Goal: Register for event/course

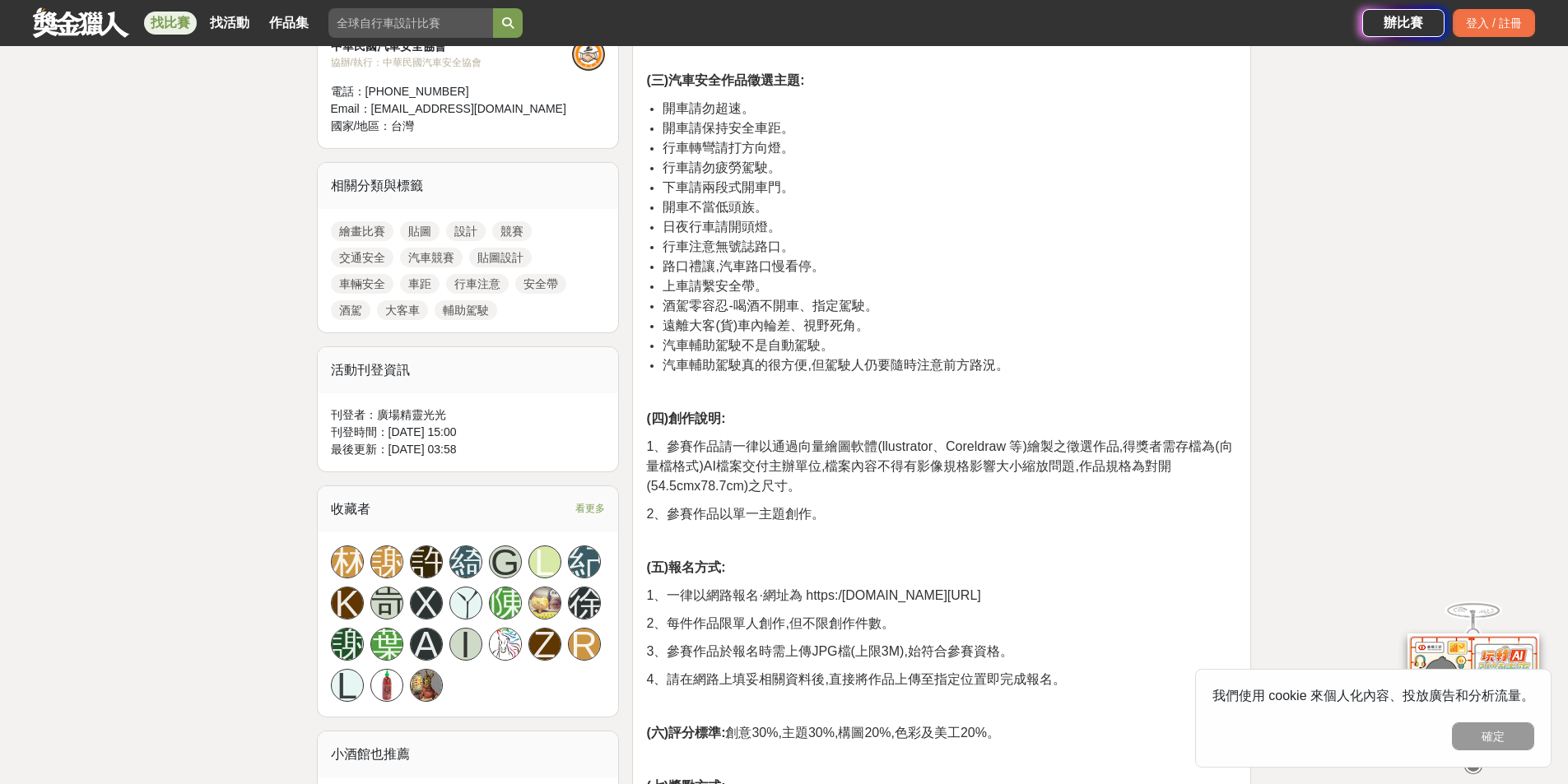
scroll to position [741, 0]
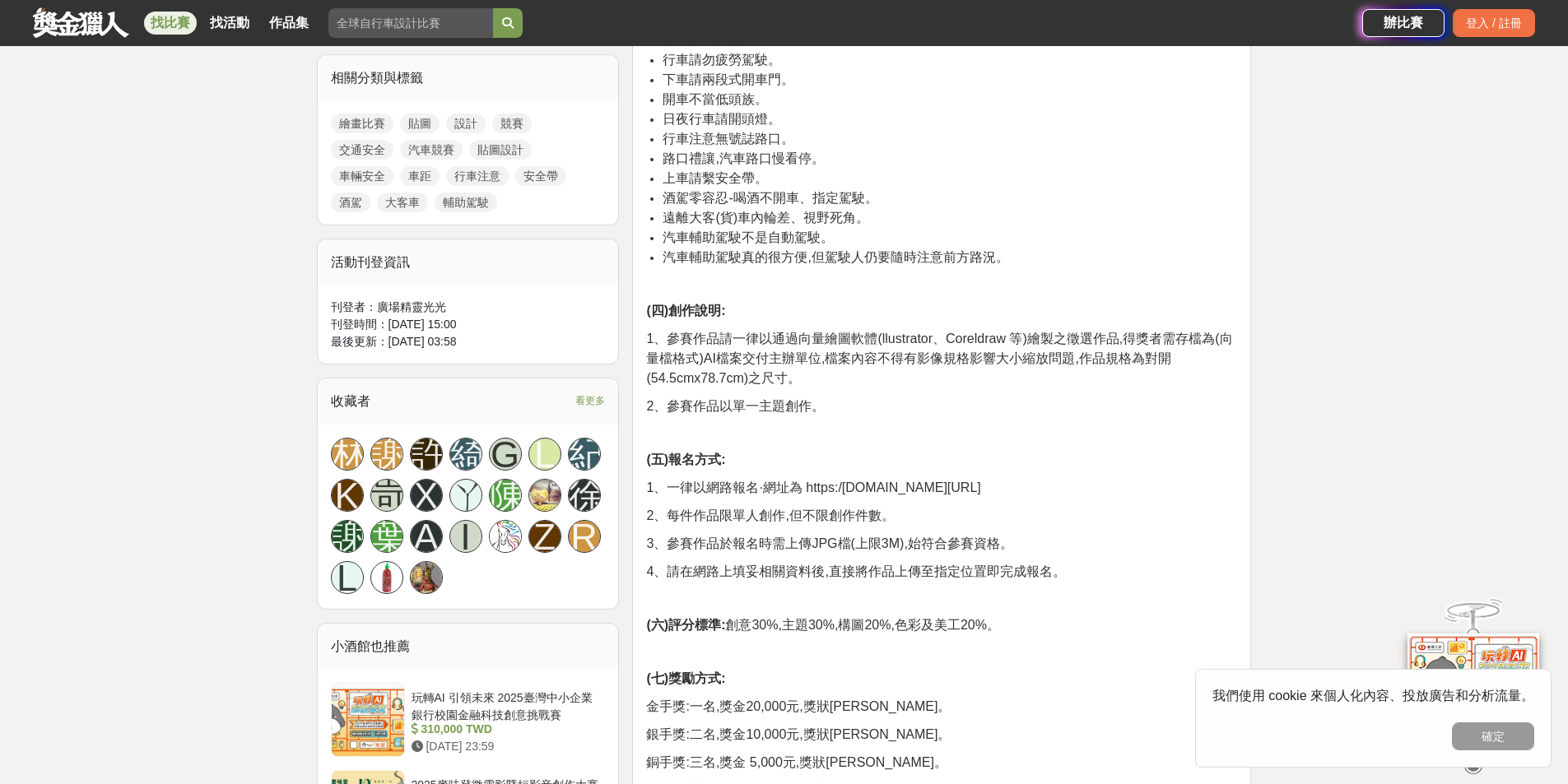
drag, startPoint x: 806, startPoint y: 489, endPoint x: 1050, endPoint y: 481, distance: 244.1
click at [1050, 481] on p "1、一律以網路報名·網址為 https:/[DOMAIN_NAME][URL]" at bounding box center [941, 488] width 591 height 20
copy span "https:/[DOMAIN_NAME][URL]"
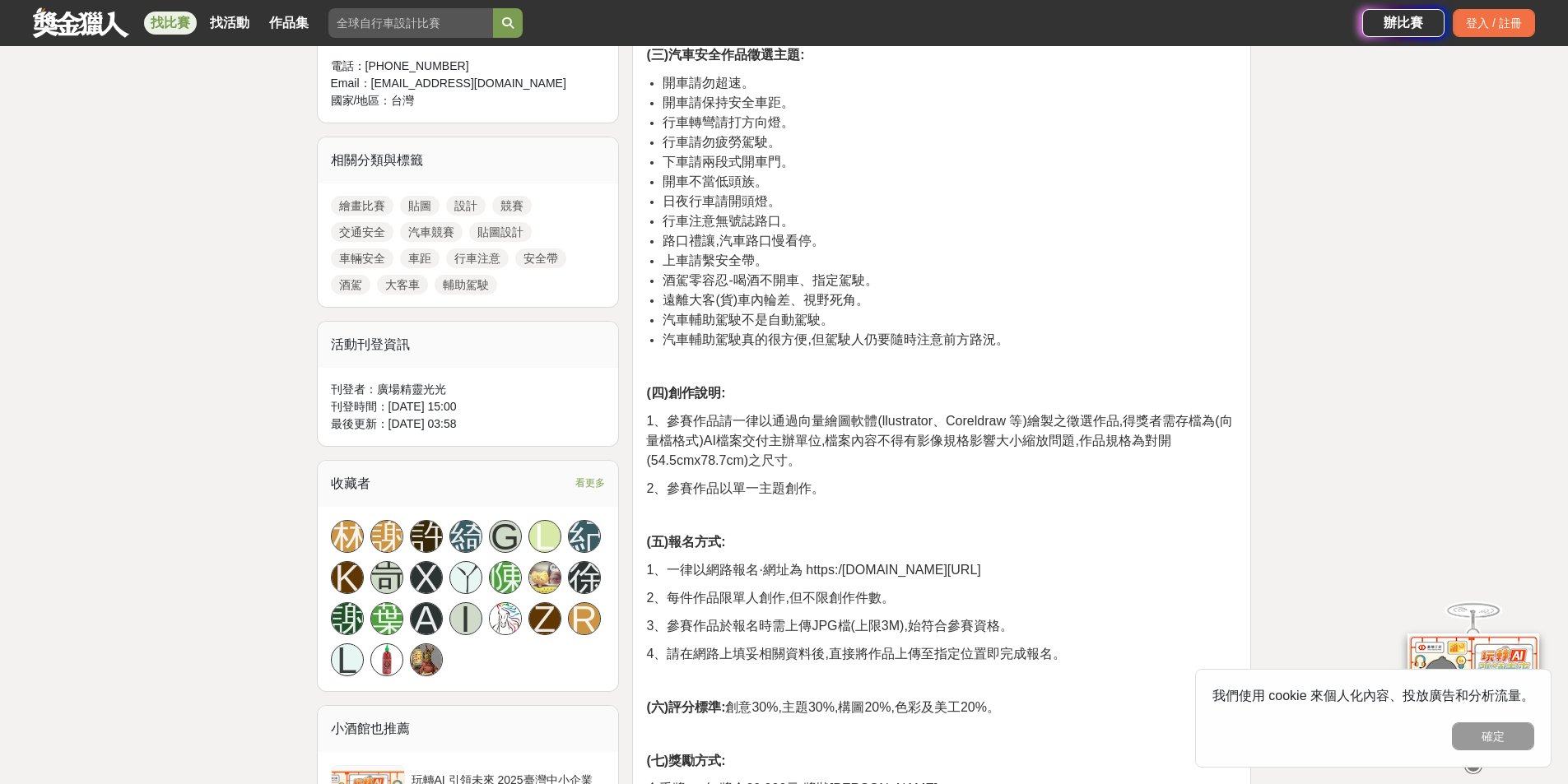
scroll to position [329, 0]
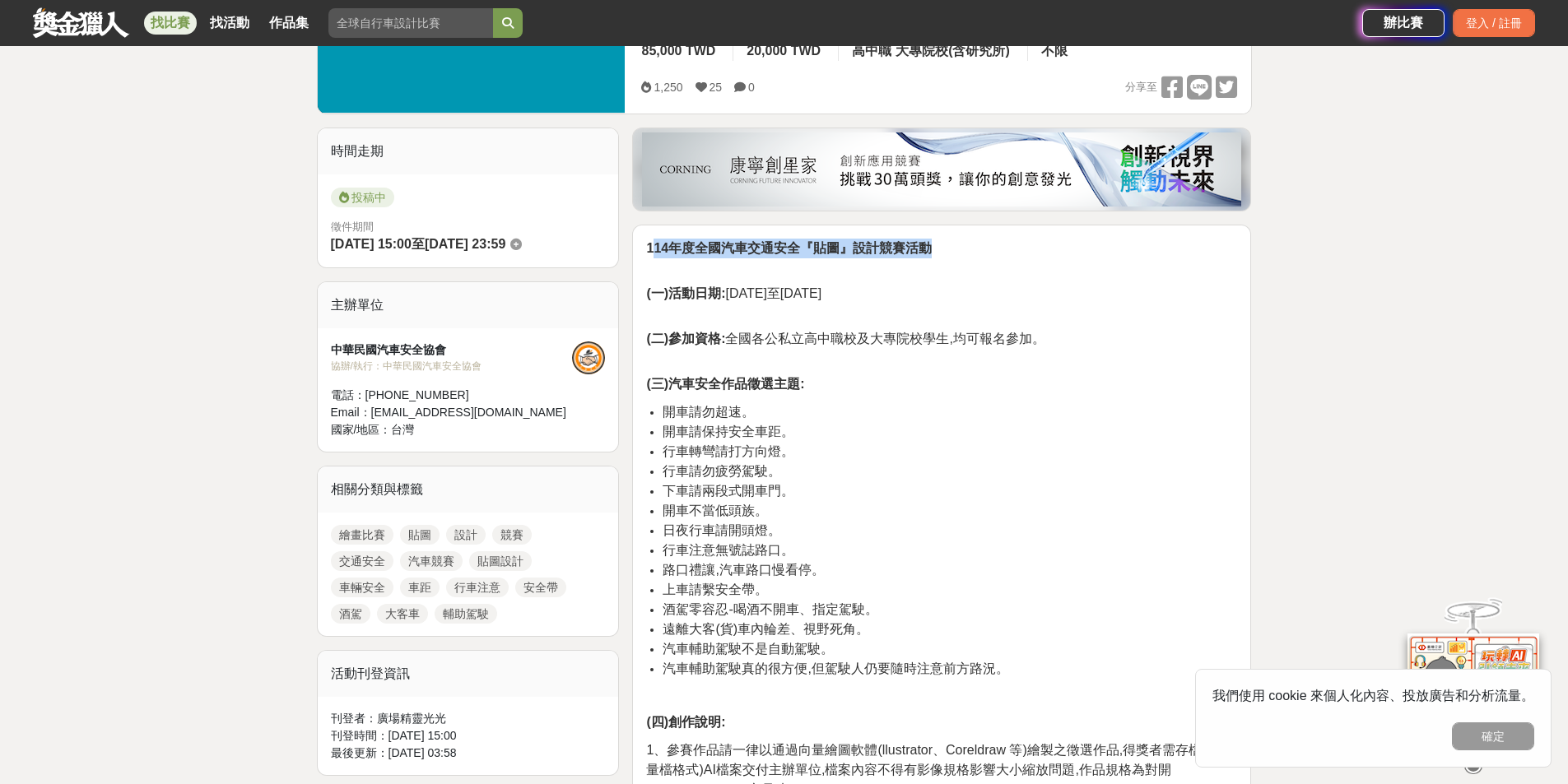
drag, startPoint x: 651, startPoint y: 247, endPoint x: 928, endPoint y: 231, distance: 277.5
drag, startPoint x: 885, startPoint y: 251, endPoint x: 924, endPoint y: 243, distance: 39.8
click at [886, 251] on strong "114年度全國汽車交通安全『貼圖』設計競賽活動" at bounding box center [788, 247] width 285 height 14
click at [931, 248] on strong "114年度全國汽車交通安全『貼圖』設計競賽活動" at bounding box center [788, 247] width 285 height 14
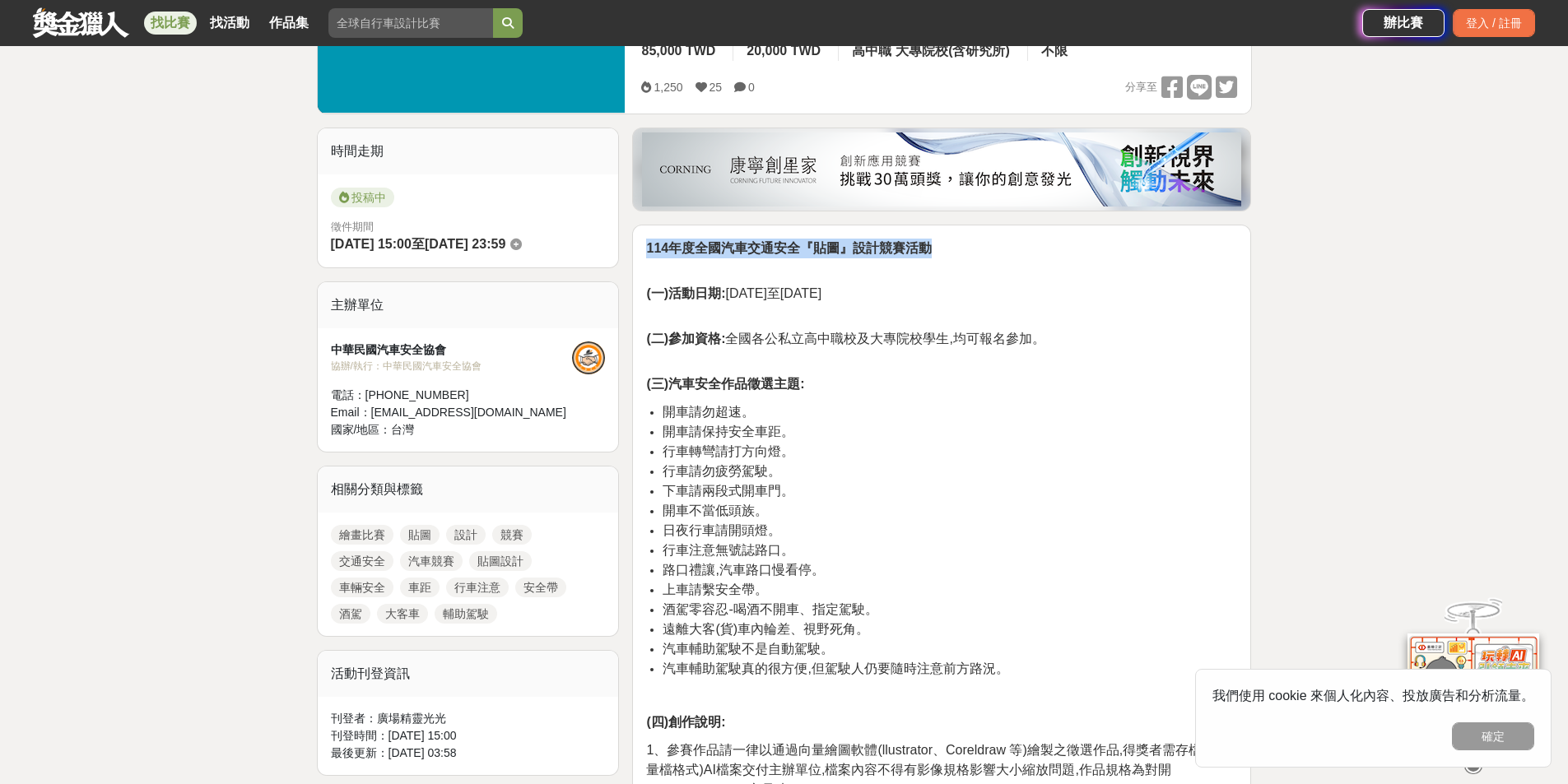
drag, startPoint x: 845, startPoint y: 269, endPoint x: 646, endPoint y: 255, distance: 199.5
click at [646, 255] on p "114年度全國汽車交通安全『貼圖』設計競賽活動" at bounding box center [941, 257] width 591 height 37
copy strong "114年度全國汽車交通安全『貼圖』設計競賽活動"
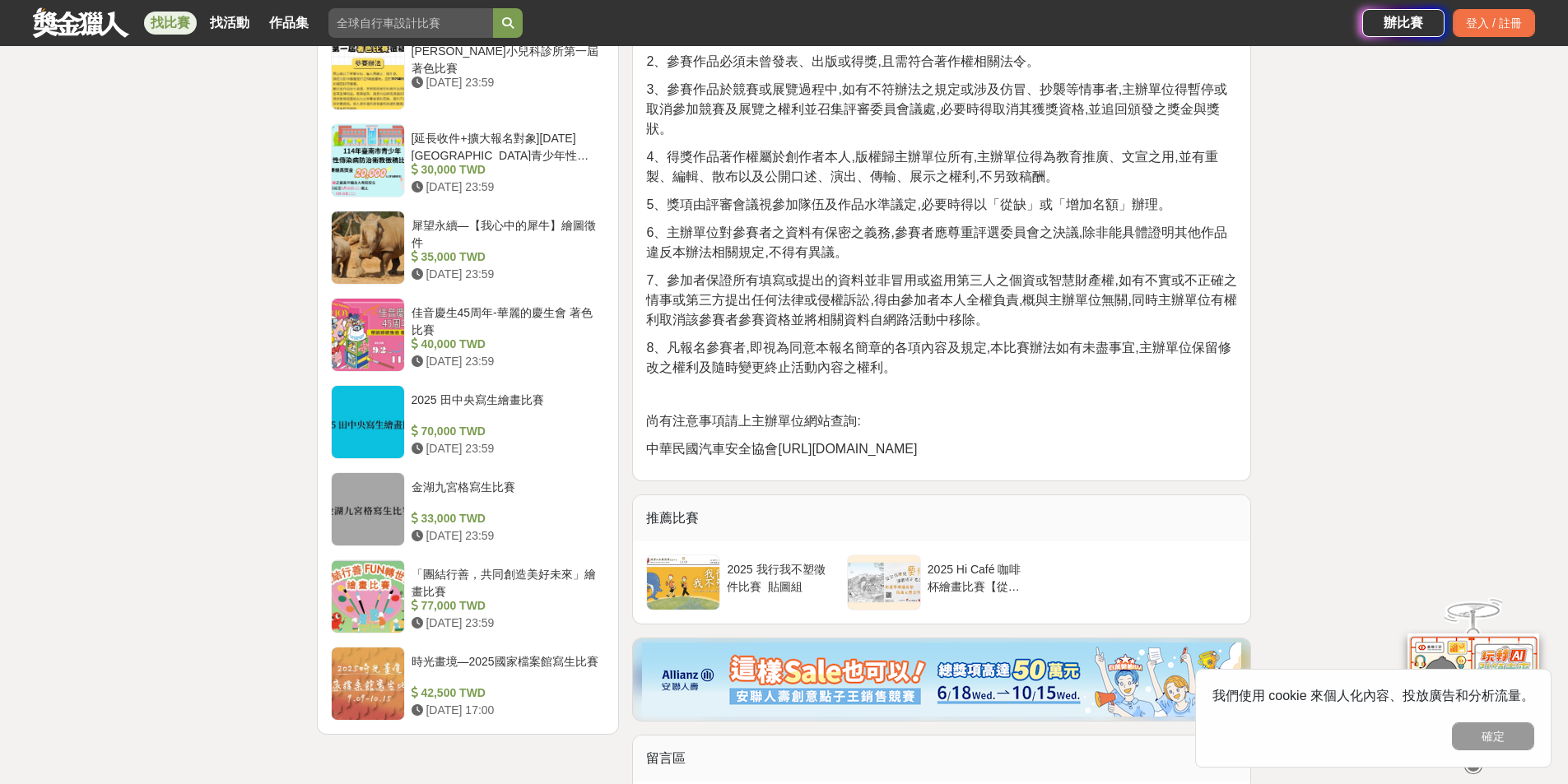
scroll to position [1810, 0]
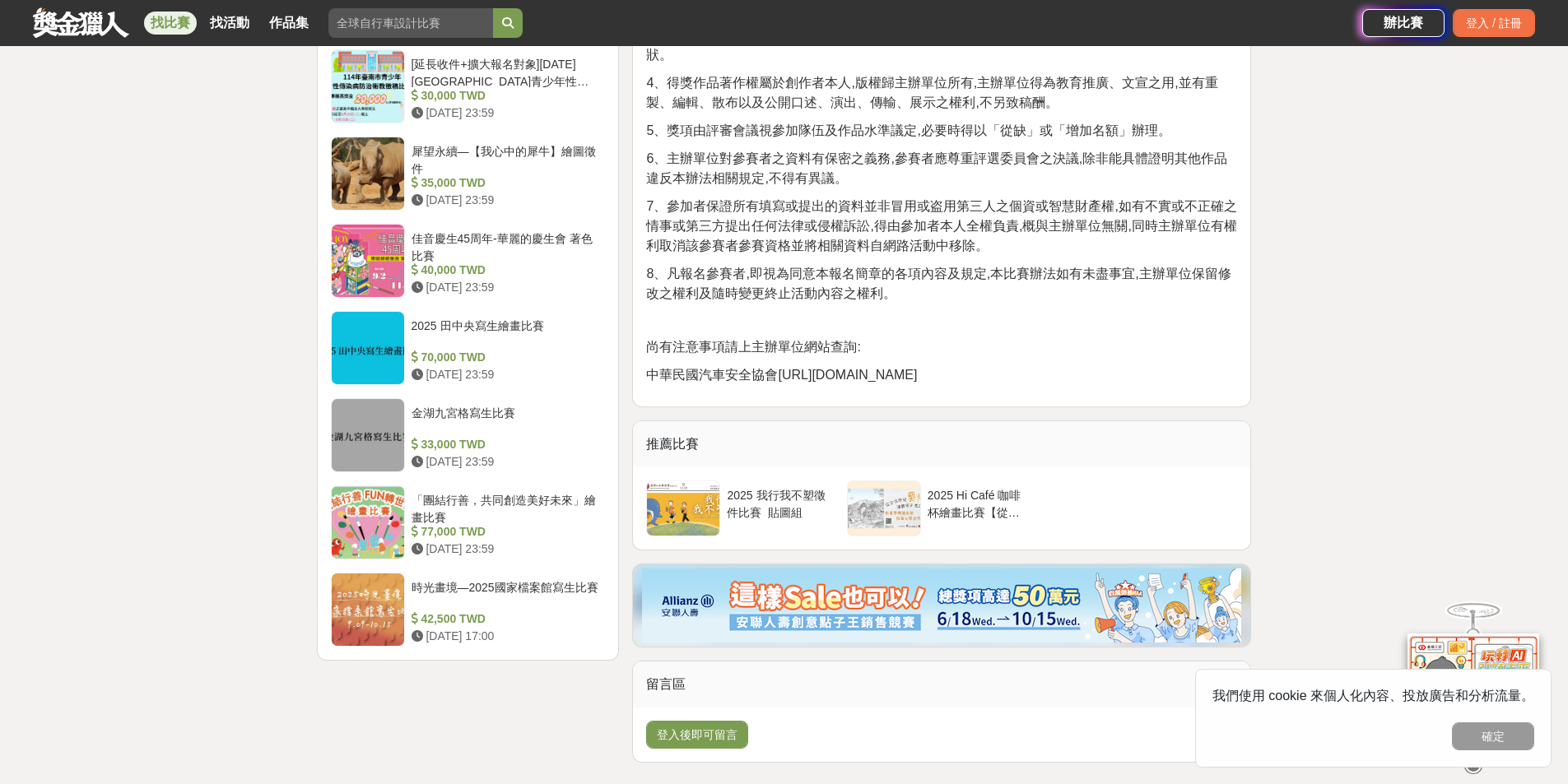
drag, startPoint x: 776, startPoint y: 374, endPoint x: 947, endPoint y: 367, distance: 171.1
click at [947, 367] on p "中華民國汽車安全協會[URL][DOMAIN_NAME]" at bounding box center [941, 375] width 591 height 20
copy span "[URL][DOMAIN_NAME]"
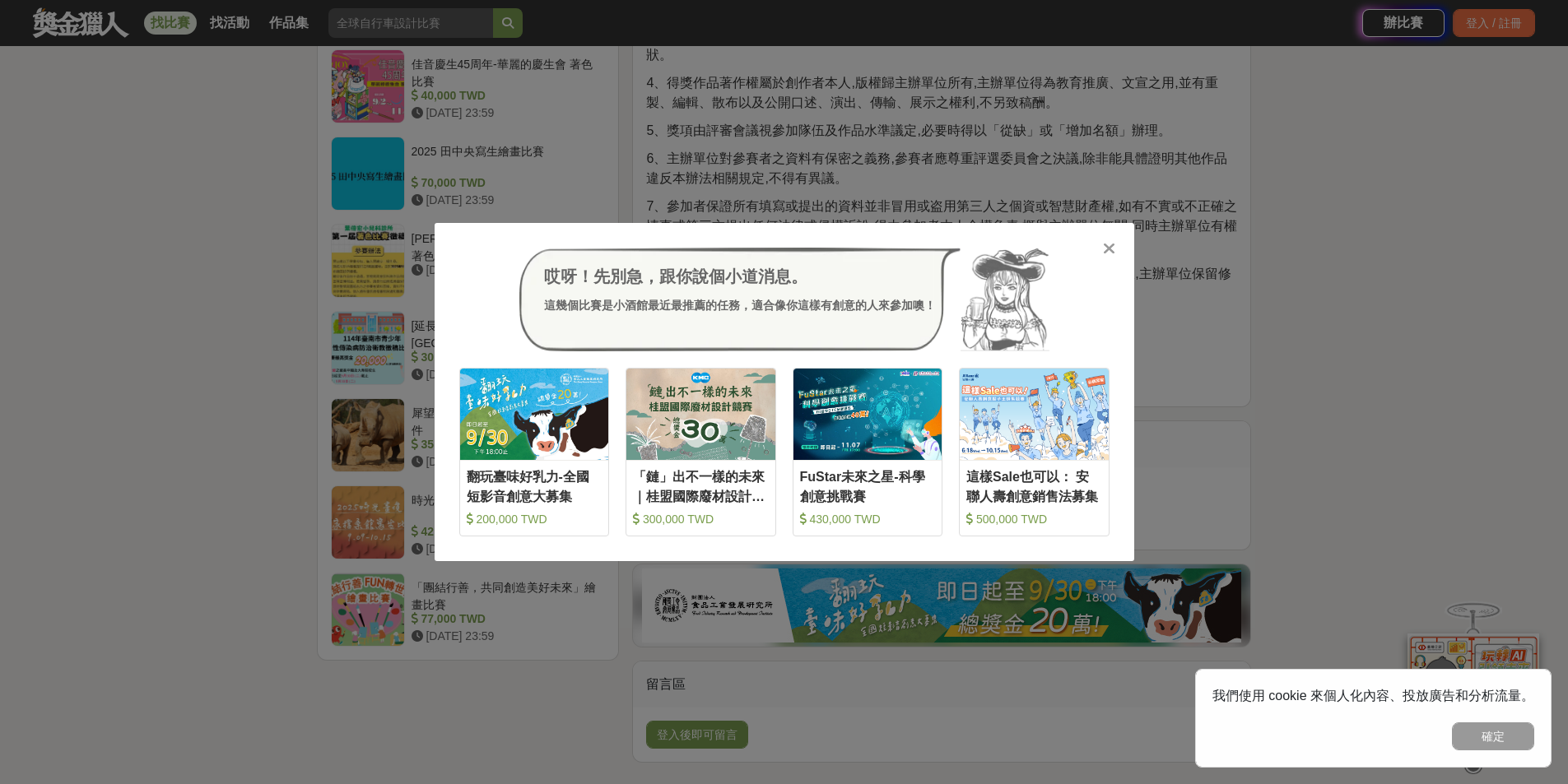
click at [1106, 247] on icon at bounding box center [1109, 248] width 13 height 17
